Goal: Information Seeking & Learning: Learn about a topic

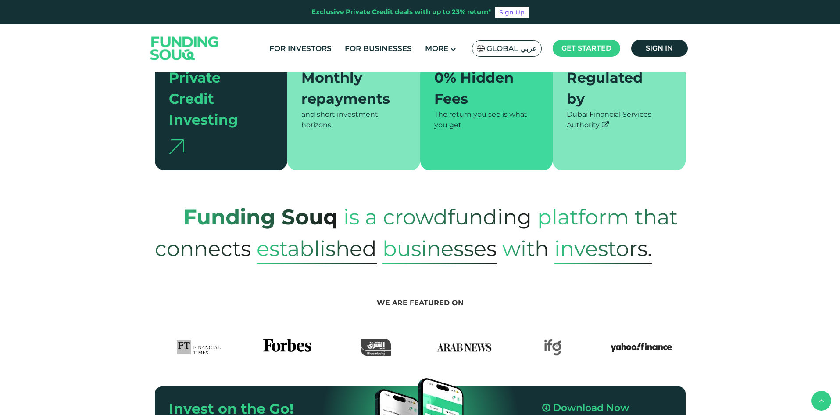
scroll to position [263, 0]
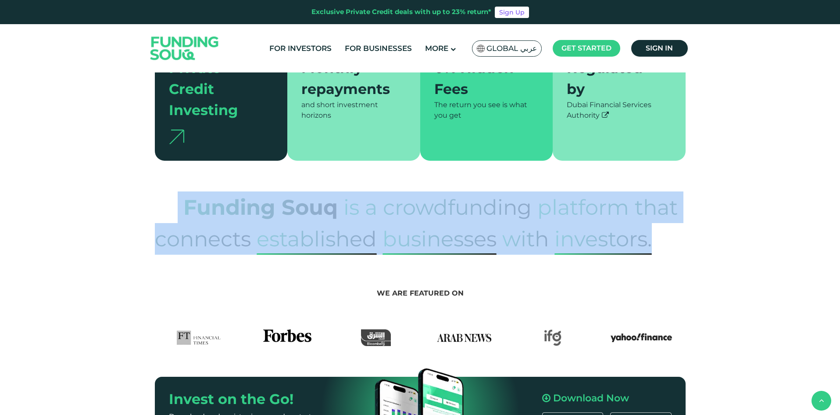
drag, startPoint x: 189, startPoint y: 180, endPoint x: 657, endPoint y: 226, distance: 470.9
click at [657, 226] on p "Funding Souq is a crowdfunding platform that connects established Businesses wi…" at bounding box center [420, 222] width 531 height 63
click at [166, 201] on span "platform that connects" at bounding box center [416, 223] width 523 height 75
drag, startPoint x: 185, startPoint y: 186, endPoint x: 653, endPoint y: 223, distance: 469.8
click at [653, 223] on p "Funding Souq is a crowdfunding platform that connects established Businesses wi…" at bounding box center [420, 222] width 531 height 63
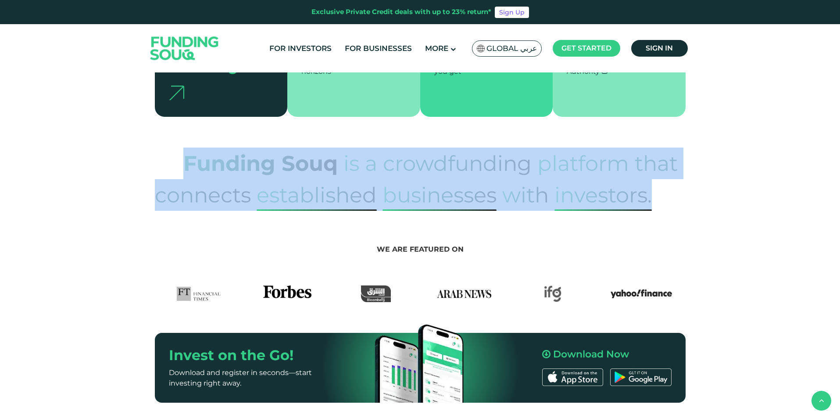
scroll to position [483, 0]
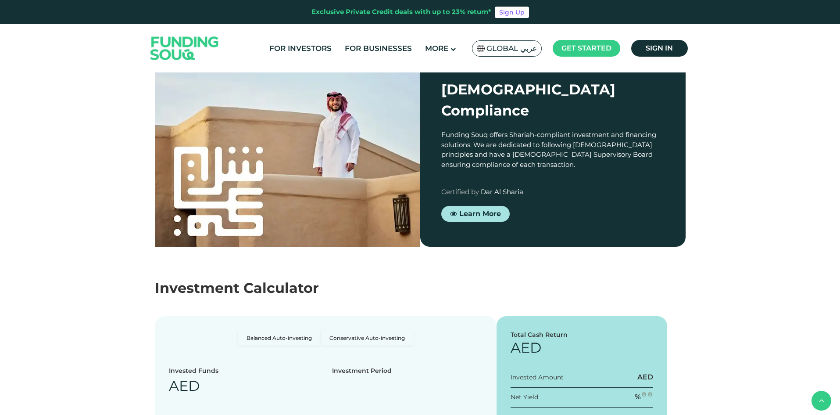
type tc-range-slider "4"
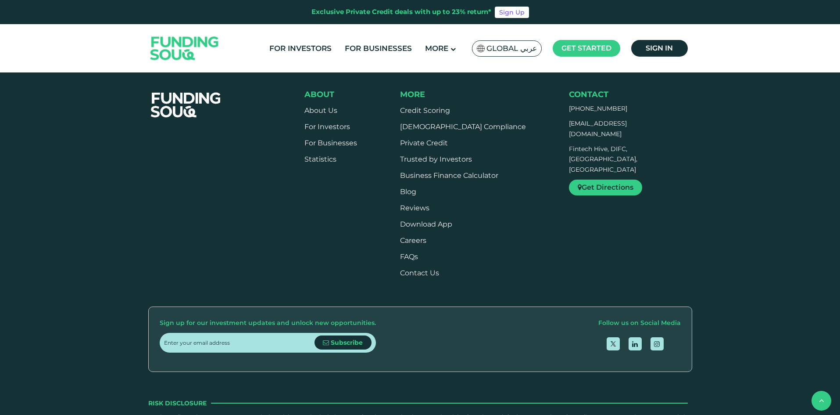
scroll to position [2282, 0]
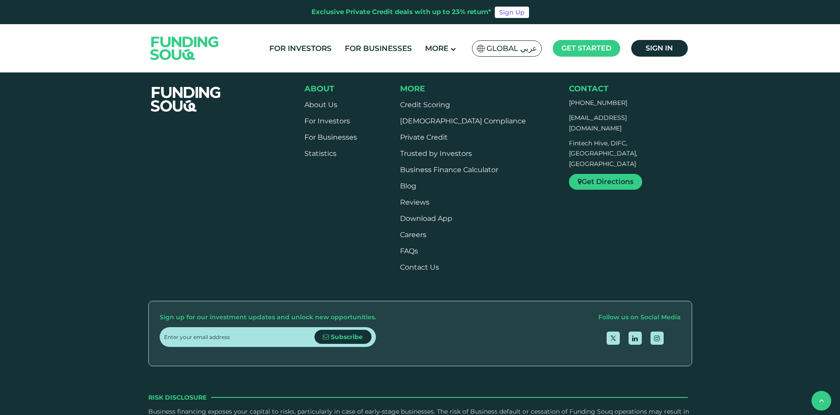
drag, startPoint x: 656, startPoint y: 224, endPoint x: 560, endPoint y: 224, distance: 95.7
copy div "[PERSON_NAME]"
